Goal: Information Seeking & Learning: Check status

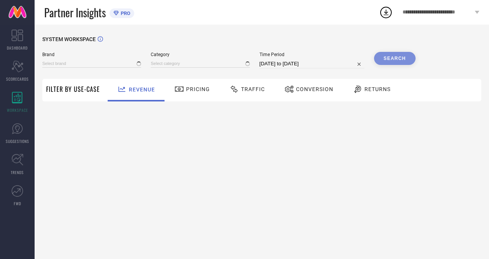
type input "H&M"
type input "All"
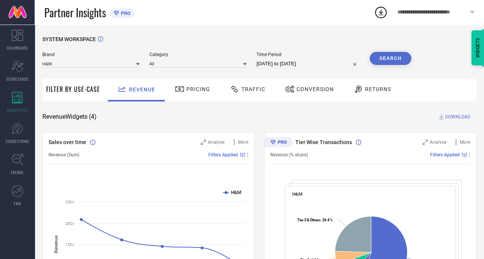
click at [296, 69] on div "Brand H&M Category All Time Period [DATE] to [DATE] Search" at bounding box center [226, 63] width 369 height 23
select select "7"
select select "2025"
select select "8"
select select "2025"
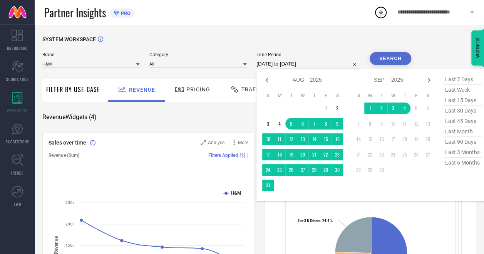
click at [303, 62] on input "[DATE] to [DATE]" at bounding box center [307, 63] width 103 height 9
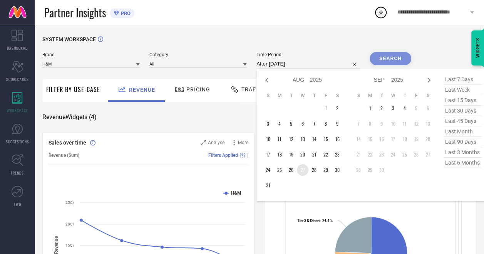
click at [302, 170] on td "27" at bounding box center [303, 170] width 12 height 12
type input "[DATE] to [DATE]"
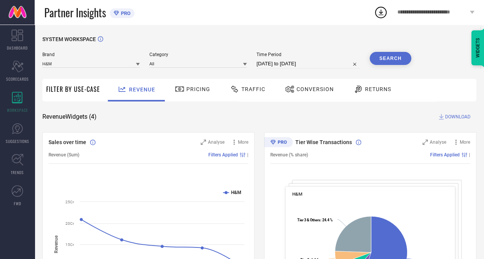
click at [401, 57] on button "Search" at bounding box center [390, 58] width 42 height 13
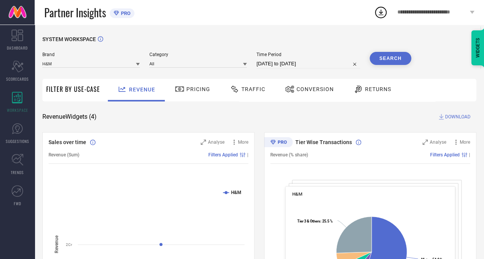
click at [258, 91] on span "Traffic" at bounding box center [253, 89] width 24 height 6
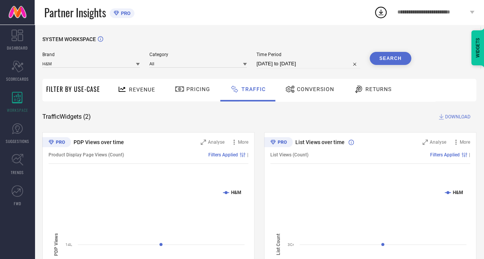
select select "7"
select select "2025"
select select "8"
select select "2025"
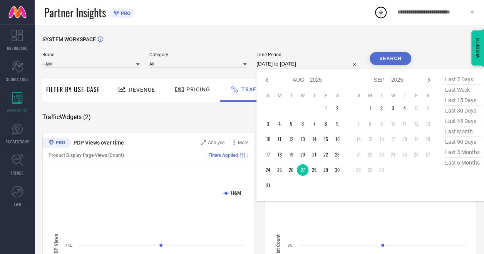
click at [269, 65] on input "[DATE] to [DATE]" at bounding box center [307, 63] width 103 height 9
click at [313, 172] on td "28" at bounding box center [314, 170] width 12 height 12
type input "[DATE] to [DATE]"
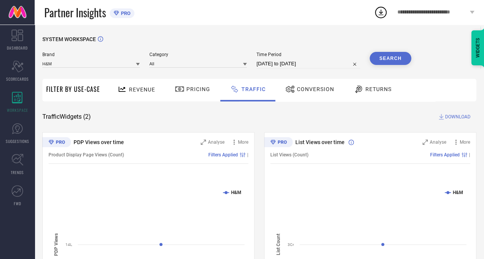
click at [395, 57] on button "Search" at bounding box center [390, 58] width 42 height 13
click at [280, 58] on div "Time Period [DATE] to [DATE]" at bounding box center [307, 60] width 103 height 17
select select "7"
select select "2025"
select select "8"
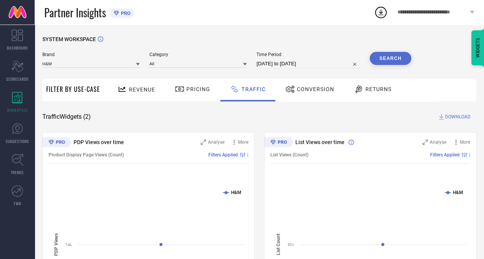
select select "2025"
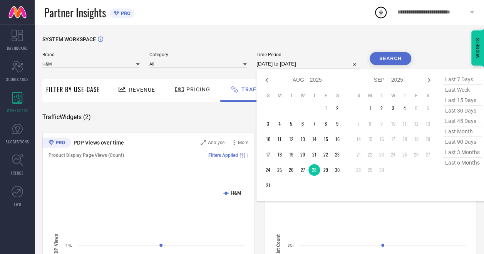
click at [283, 63] on input "[DATE] to [DATE]" at bounding box center [307, 63] width 103 height 9
click at [324, 172] on td "29" at bounding box center [326, 170] width 12 height 12
type input "[DATE] to [DATE]"
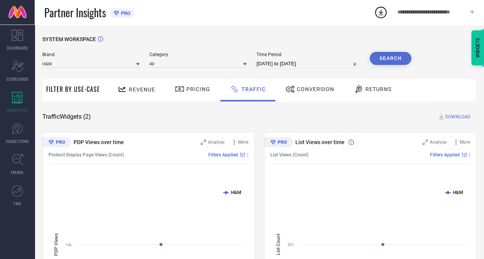
click at [403, 55] on button "Search" at bounding box center [390, 58] width 42 height 13
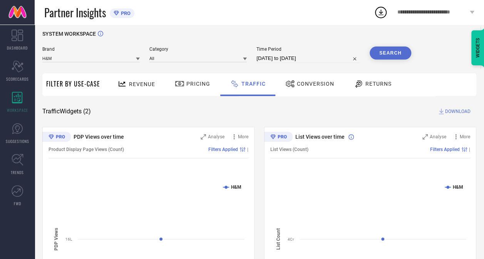
scroll to position [5, 0]
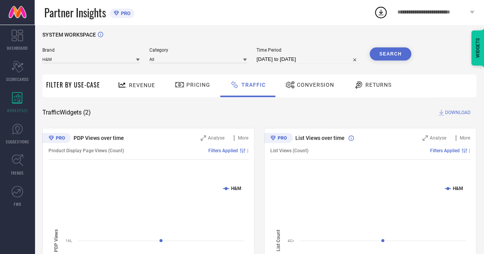
select select "7"
select select "2025"
select select "8"
select select "2025"
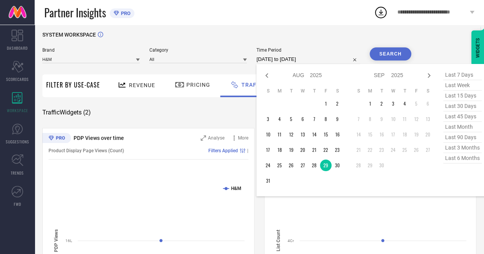
click at [276, 59] on input "[DATE] to [DATE]" at bounding box center [307, 59] width 103 height 9
click at [339, 167] on td "30" at bounding box center [337, 165] width 12 height 12
type input "[DATE] to [DATE]"
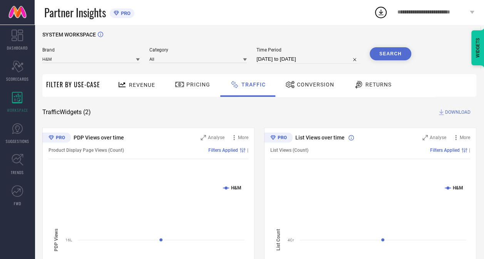
click at [405, 52] on button "Search" at bounding box center [390, 53] width 42 height 13
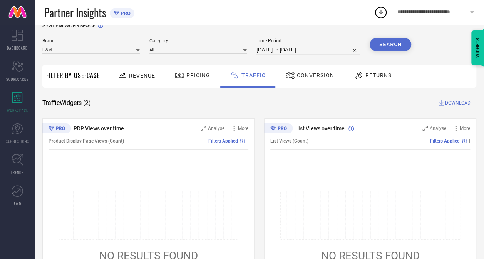
scroll to position [28, 0]
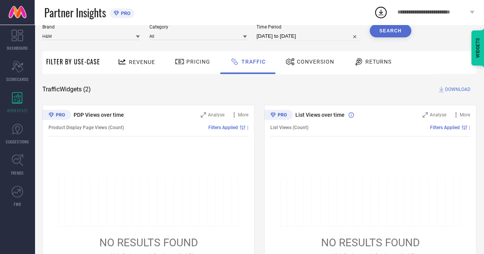
select select "7"
select select "2025"
select select "8"
select select "2025"
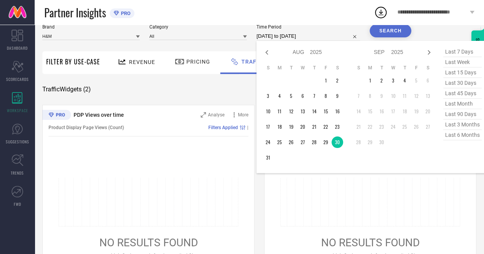
click at [302, 34] on input "[DATE] to [DATE]" at bounding box center [307, 36] width 103 height 9
click at [405, 83] on td "4" at bounding box center [405, 81] width 12 height 12
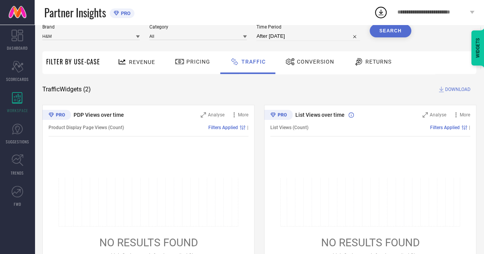
type input "[DATE] to [DATE]"
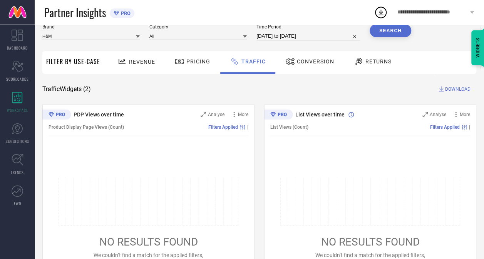
click at [390, 31] on button "Search" at bounding box center [390, 30] width 42 height 13
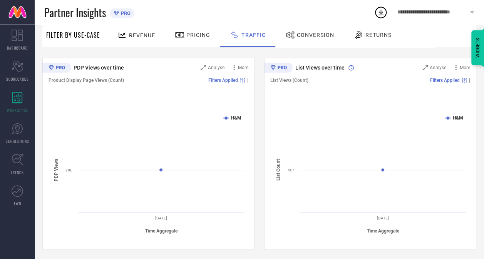
scroll to position [0, 0]
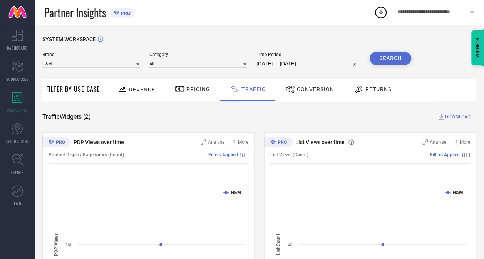
select select "8"
select select "2025"
select select "9"
select select "2025"
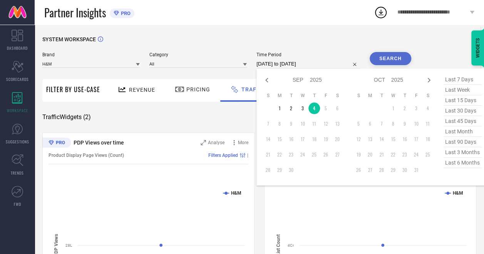
click at [288, 63] on input "[DATE] to [DATE]" at bounding box center [307, 63] width 103 height 9
click at [279, 107] on td "1" at bounding box center [280, 108] width 12 height 12
type input "[DATE] to [DATE]"
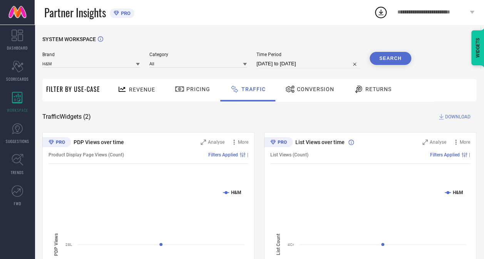
click at [382, 62] on button "Search" at bounding box center [390, 58] width 42 height 13
select select "8"
select select "2025"
select select "9"
select select "2025"
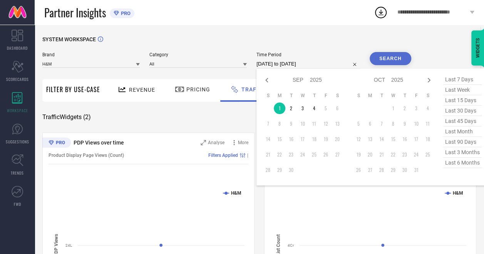
click at [287, 61] on input "[DATE] to [DATE]" at bounding box center [307, 63] width 103 height 9
click at [290, 111] on td "2" at bounding box center [291, 108] width 12 height 12
type input "[DATE] to [DATE]"
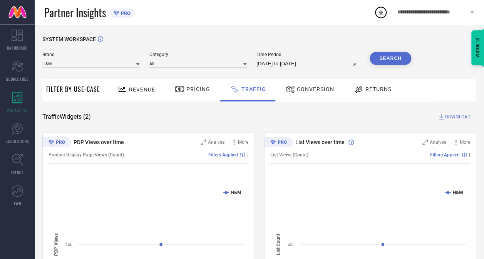
click at [391, 64] on button "Search" at bounding box center [390, 58] width 42 height 13
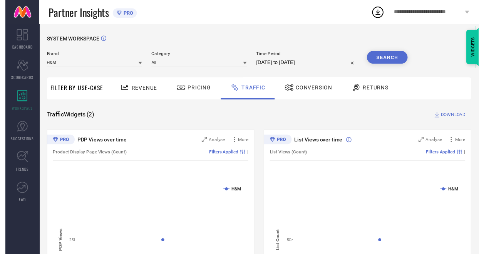
select select "8"
select select "2025"
select select "9"
select select "2025"
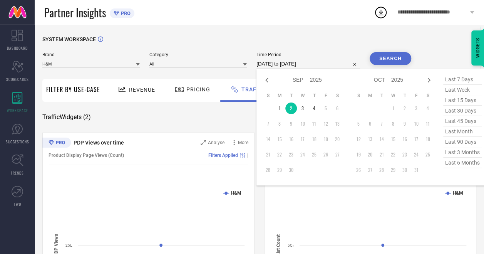
click at [308, 63] on input "[DATE] to [DATE]" at bounding box center [307, 63] width 103 height 9
click at [277, 107] on td "1" at bounding box center [280, 108] width 12 height 12
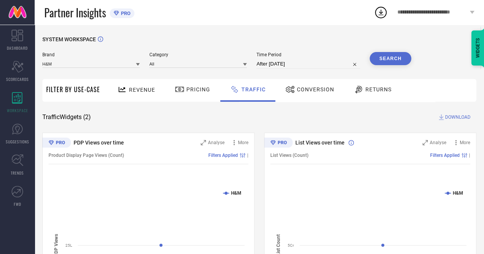
type input "[DATE] to [DATE]"
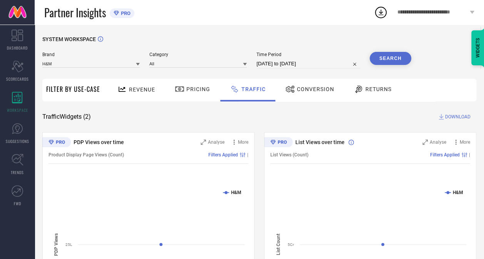
click at [386, 62] on button "Search" at bounding box center [390, 58] width 42 height 13
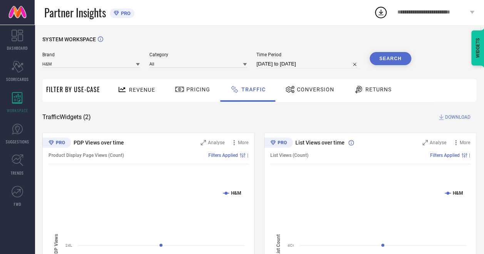
select select "8"
select select "2025"
select select "9"
select select "2025"
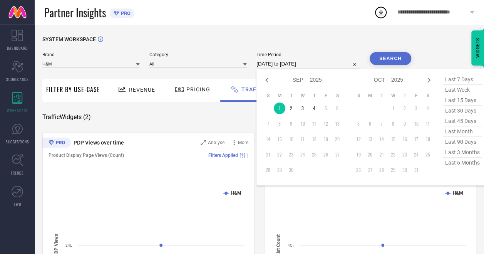
click at [277, 62] on input "[DATE] to [DATE]" at bounding box center [307, 63] width 103 height 9
click at [269, 78] on icon at bounding box center [266, 79] width 9 height 9
select select "7"
select select "2025"
select select "8"
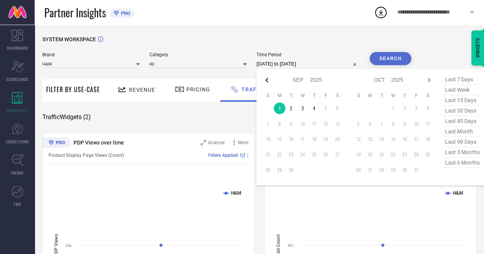
select select "2025"
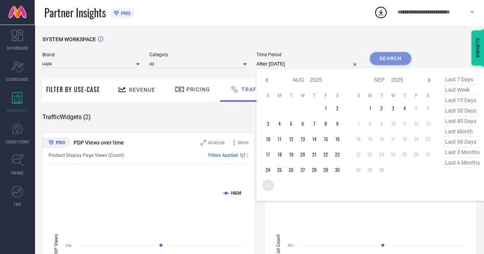
click at [270, 187] on td "31" at bounding box center [268, 185] width 12 height 12
type input "[DATE] to [DATE]"
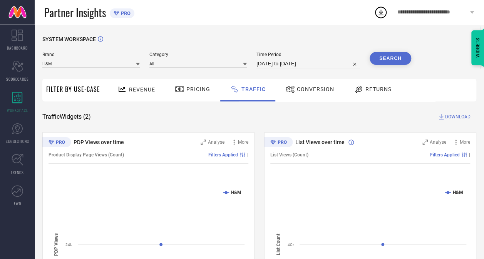
click at [408, 60] on button "Search" at bounding box center [390, 58] width 42 height 13
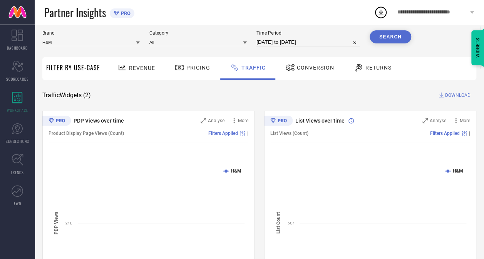
scroll to position [77, 0]
